Goal: Use online tool/utility

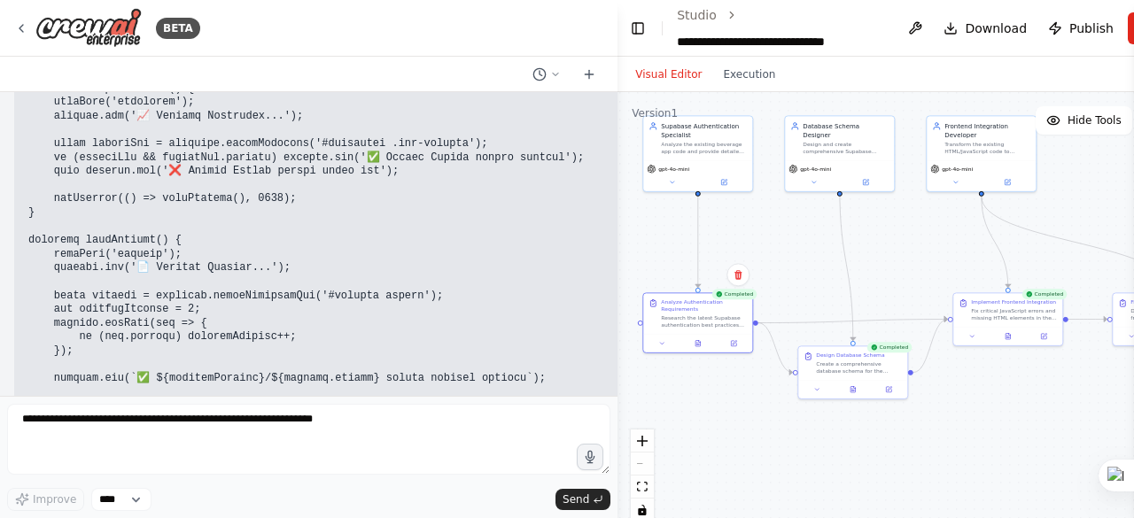
scroll to position [91247, 0]
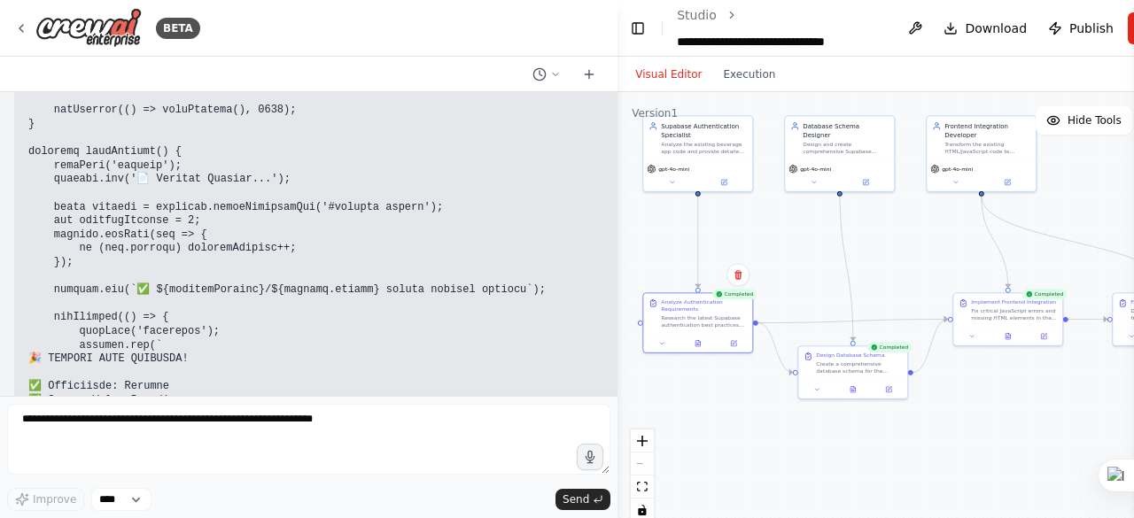
drag, startPoint x: 136, startPoint y: 281, endPoint x: 539, endPoint y: 260, distance: 402.7
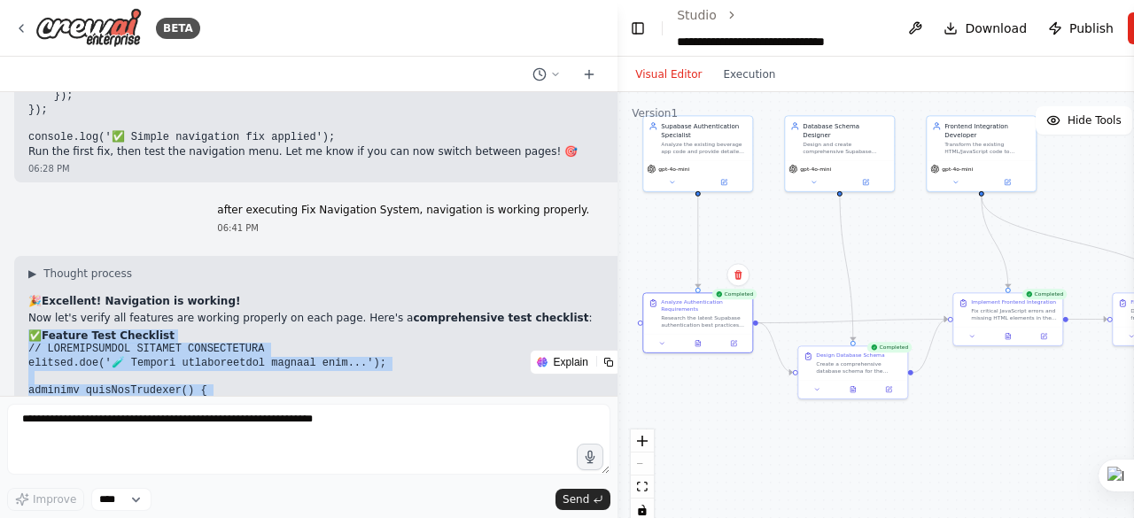
scroll to position [89096, 0]
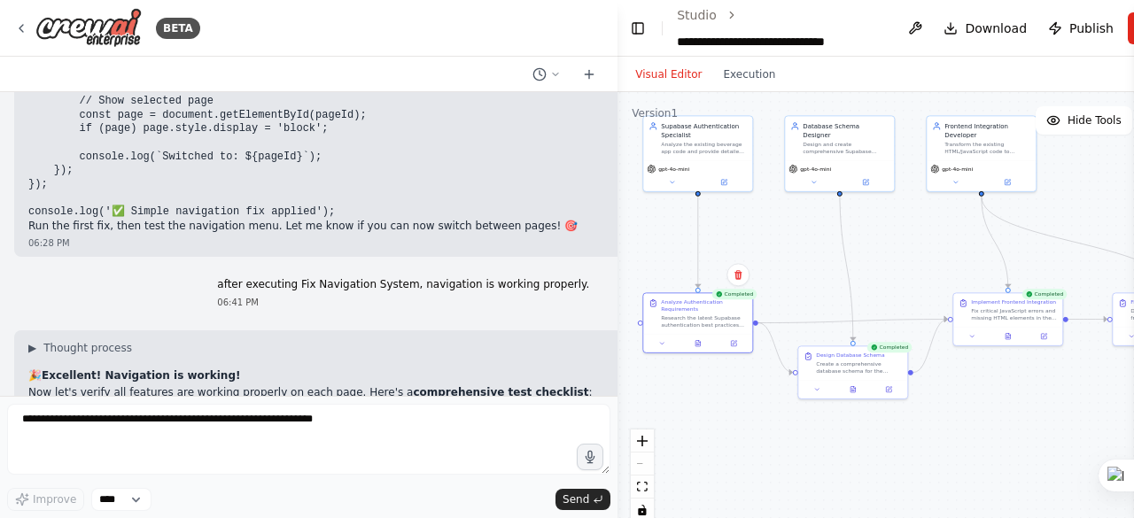
drag, startPoint x: 138, startPoint y: 285, endPoint x: 20, endPoint y: 186, distance: 154.0
copy code "// COMPREHENSIVE FEATURE VERIFICATION console.log('🧪 Running comprehensive feat…"
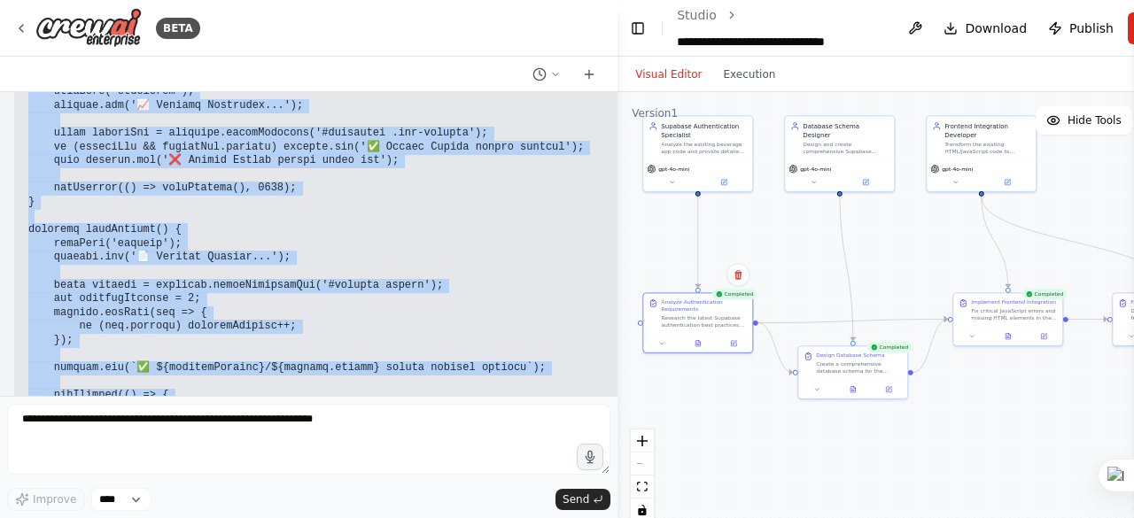
scroll to position [91222, 0]
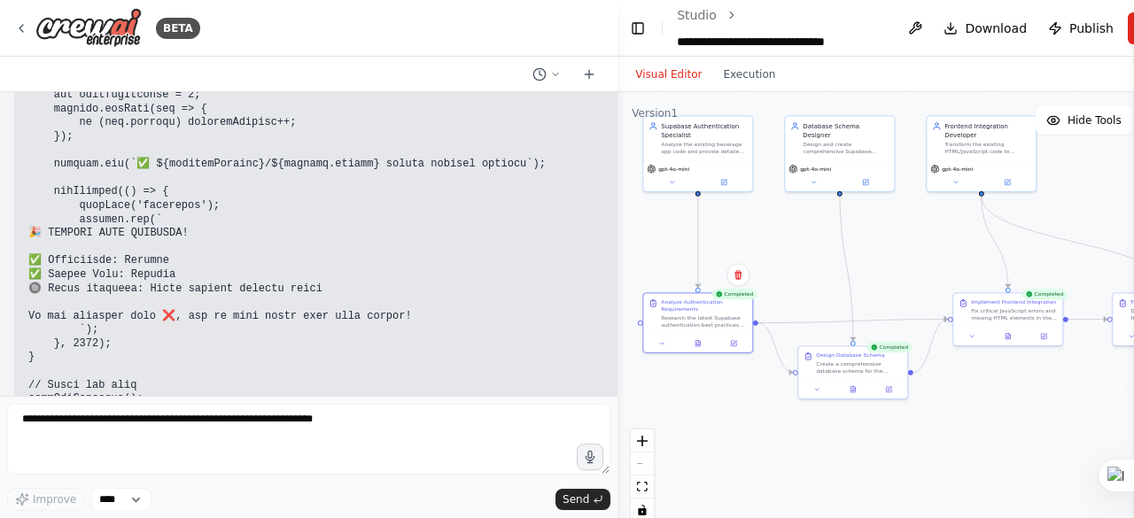
scroll to position [91335, 0]
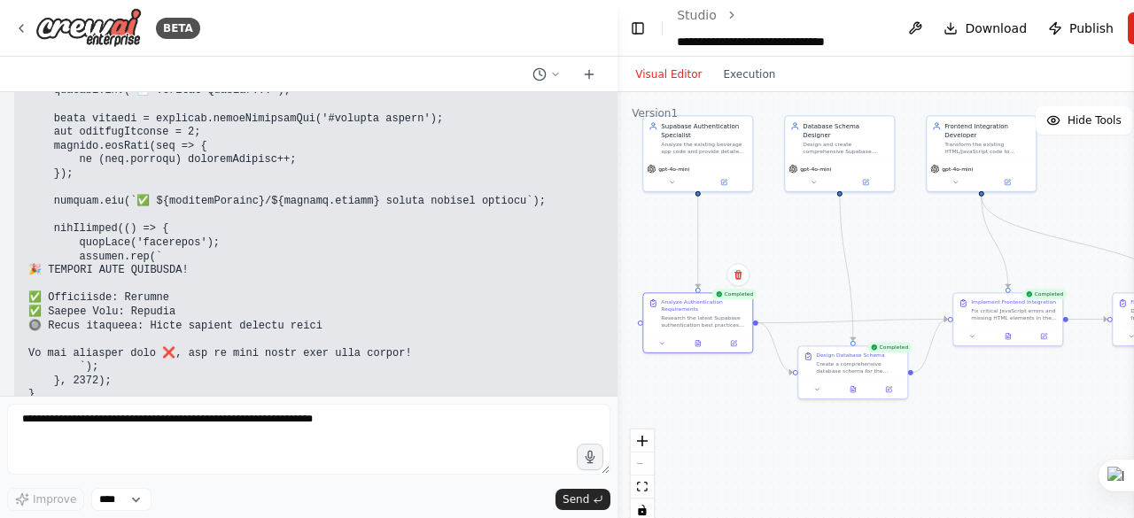
click at [490, 35] on div "BETA" at bounding box center [308, 28] width 617 height 57
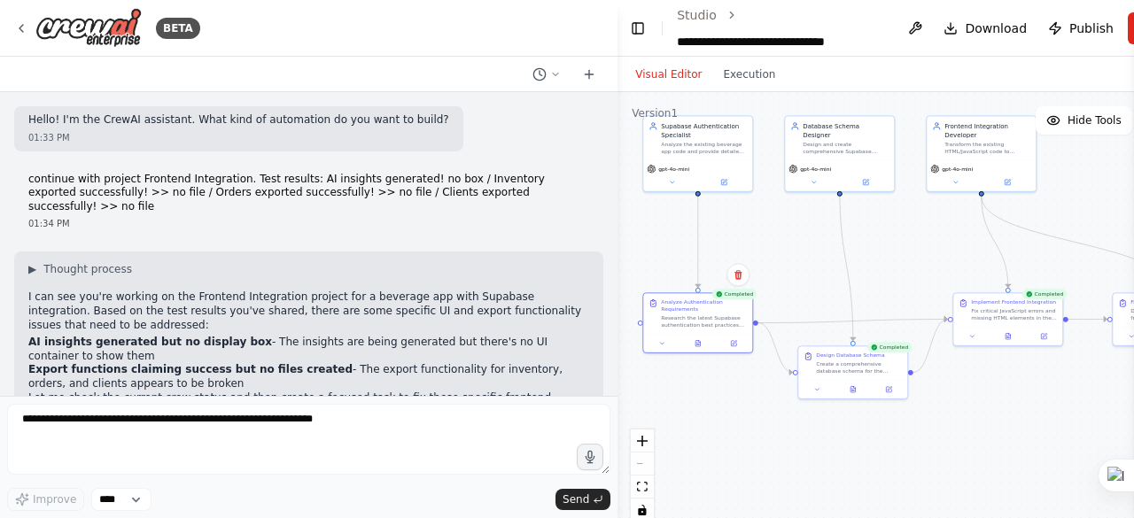
scroll to position [91335, 0]
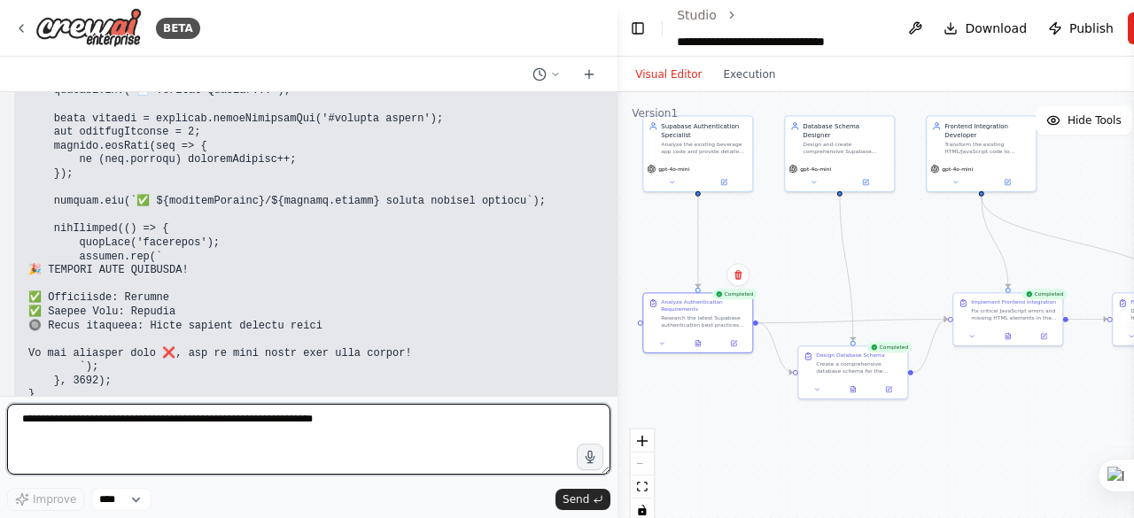
click at [51, 426] on textarea at bounding box center [308, 439] width 603 height 71
